Goal: Task Accomplishment & Management: Manage account settings

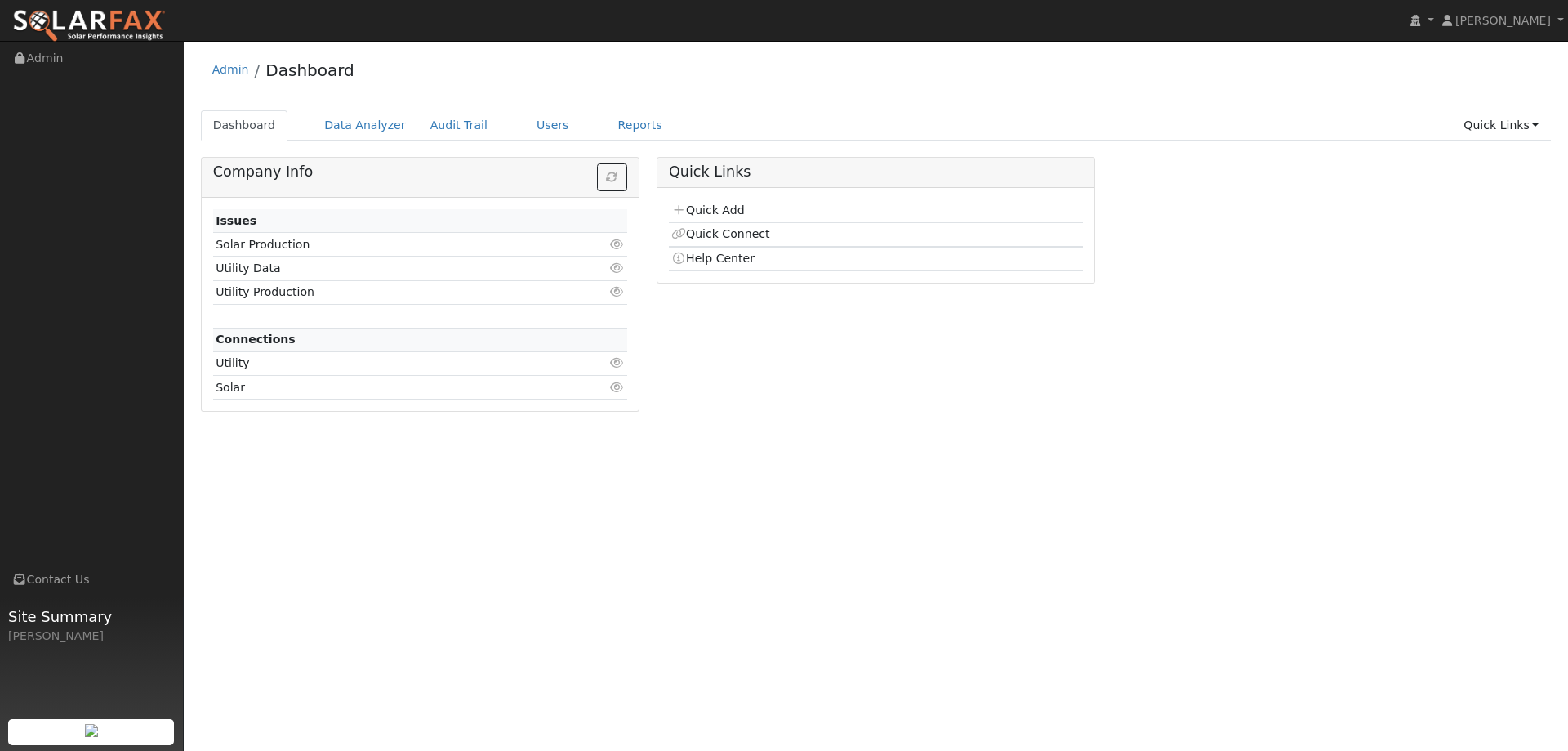
click at [517, 107] on div "Admin Dashboard Dashboard Data Analyzer Audit Trail Users Reports Quick Links Q…" at bounding box center [876, 236] width 1368 height 375
click at [524, 114] on link "Users" at bounding box center [553, 125] width 58 height 30
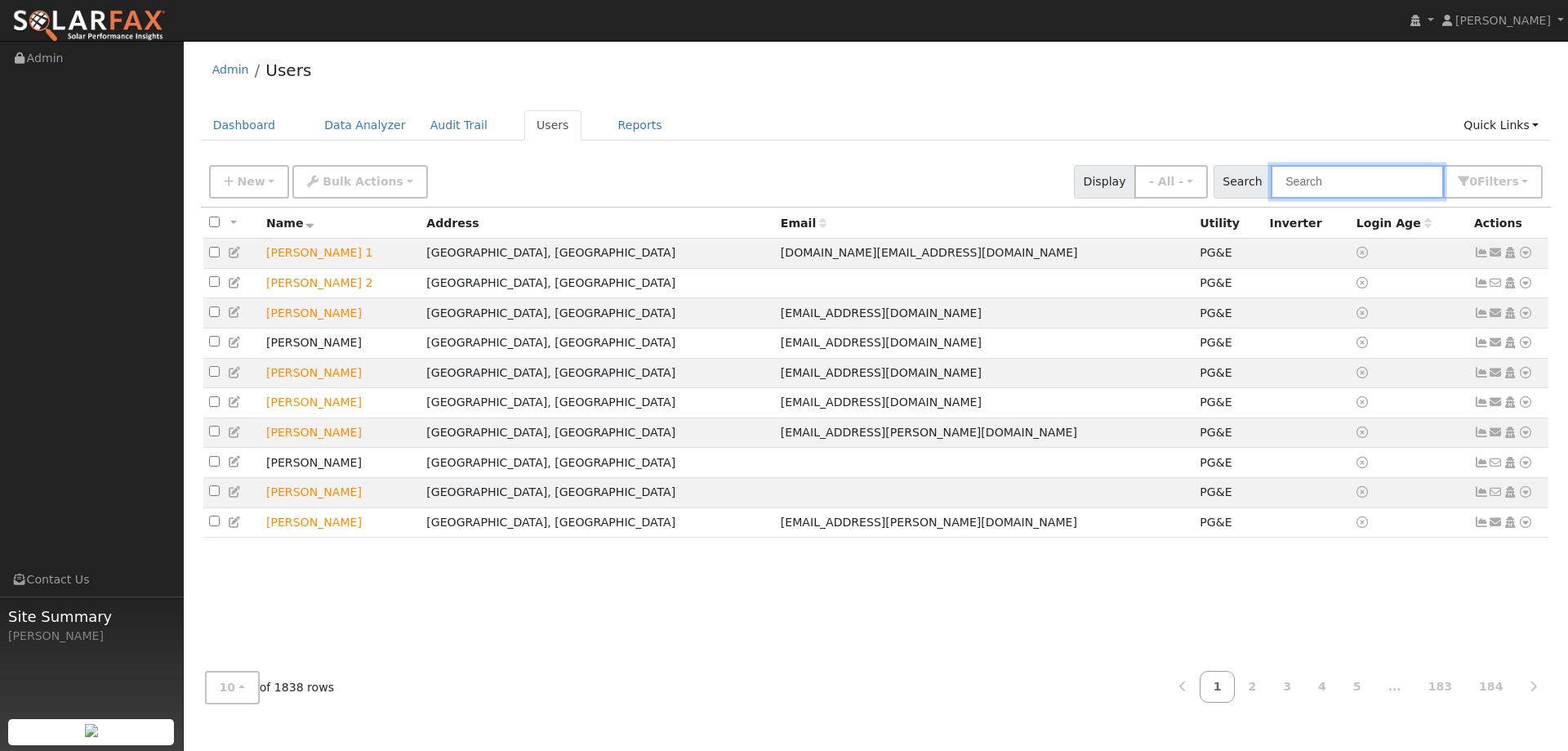
click at [1295, 187] on input "text" at bounding box center [1357, 182] width 173 height 33
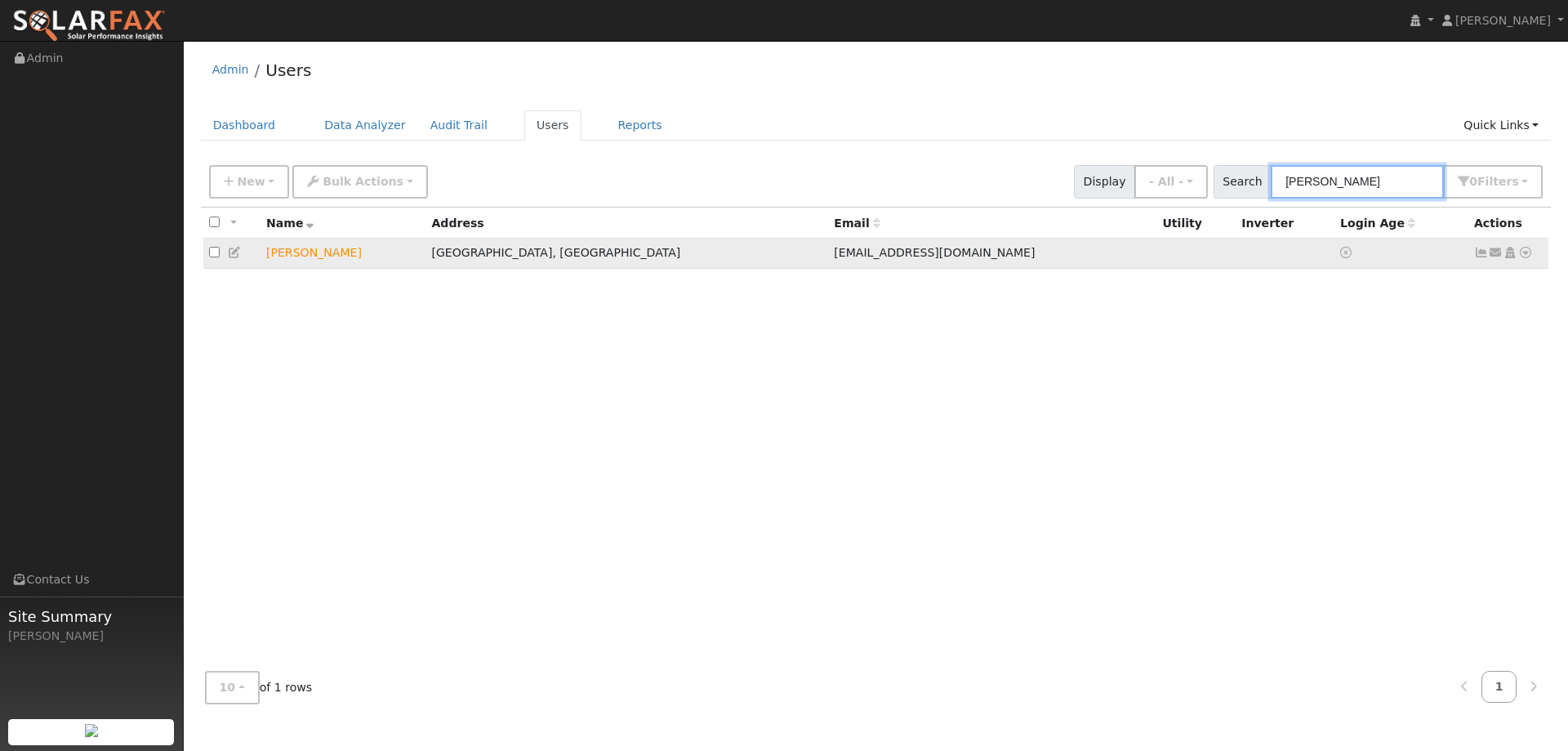
type input "[PERSON_NAME]"
click at [1527, 251] on icon at bounding box center [1525, 253] width 15 height 12
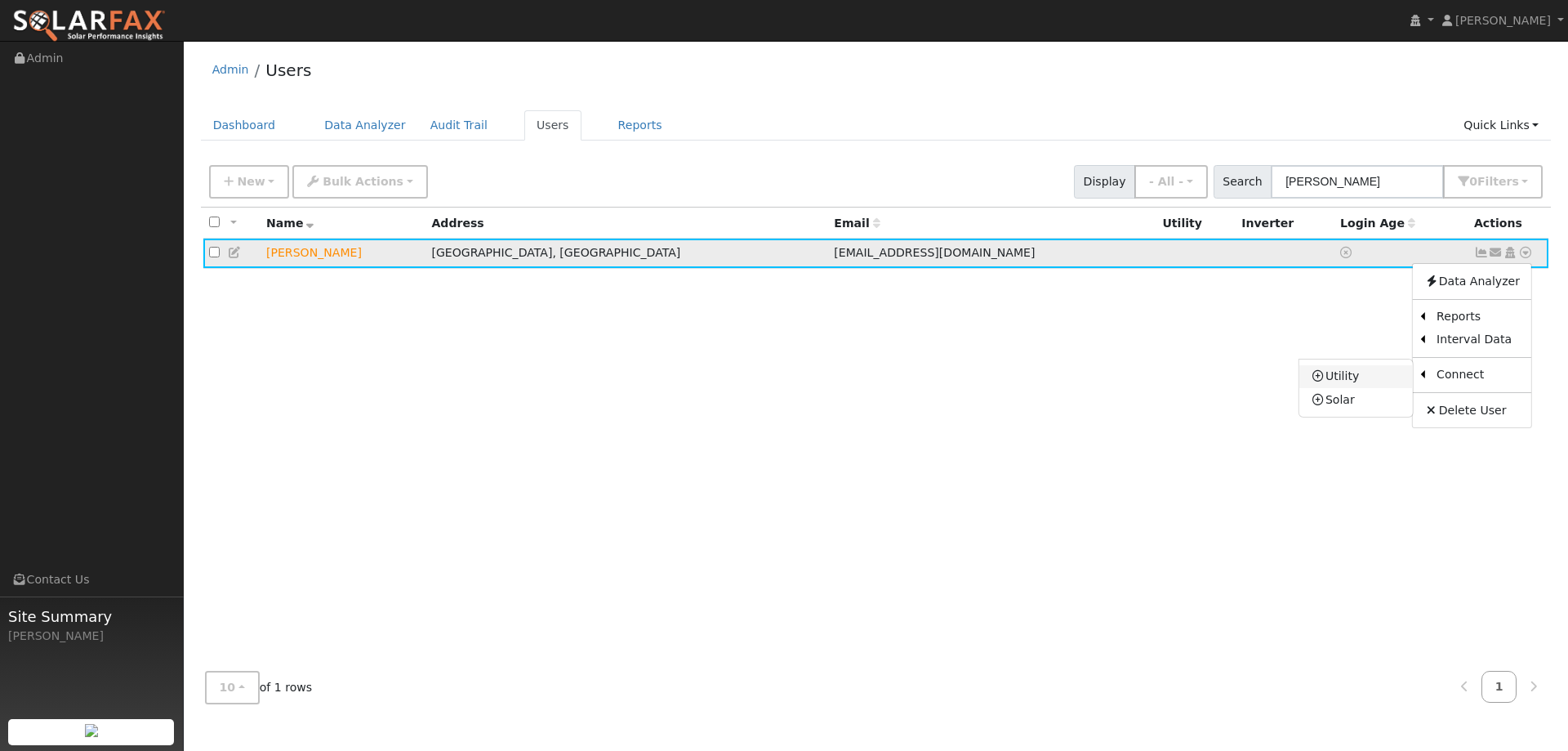
click at [1331, 377] on link "Utility" at bounding box center [1356, 376] width 113 height 22
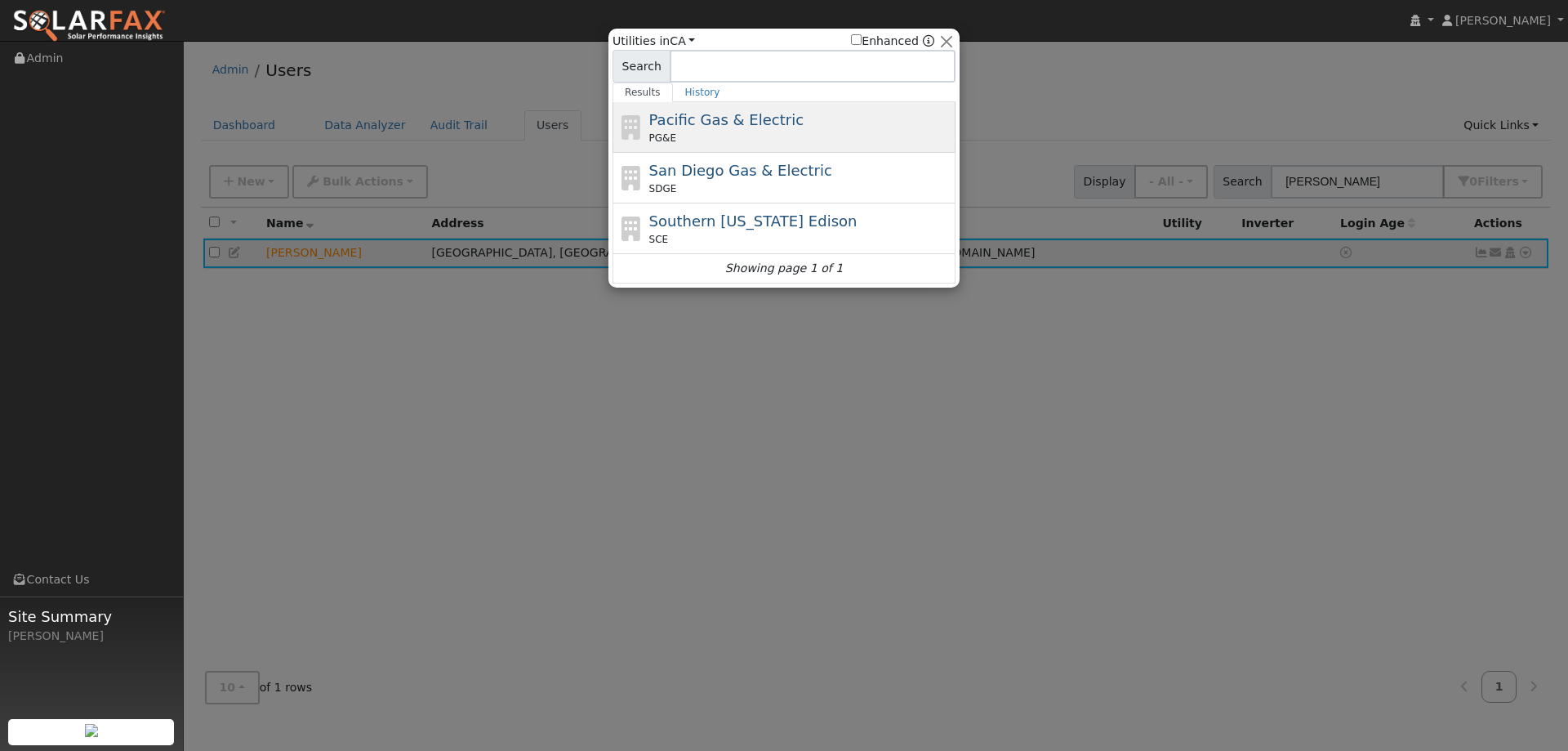
click at [782, 132] on div "PG&E" at bounding box center [801, 138] width 303 height 15
